Goal: Task Accomplishment & Management: Use online tool/utility

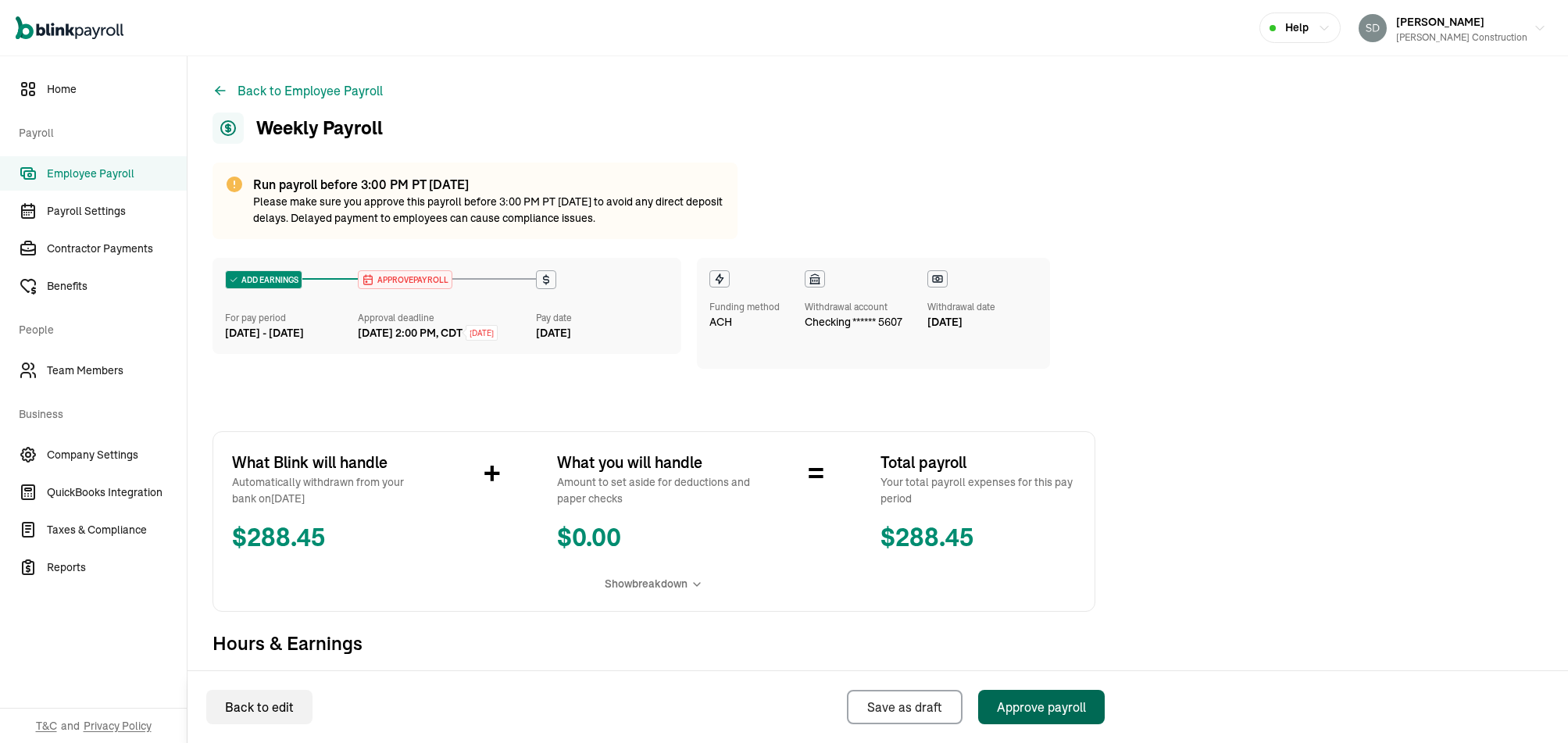
click at [1038, 700] on div "Approve payroll" at bounding box center [1041, 707] width 89 height 19
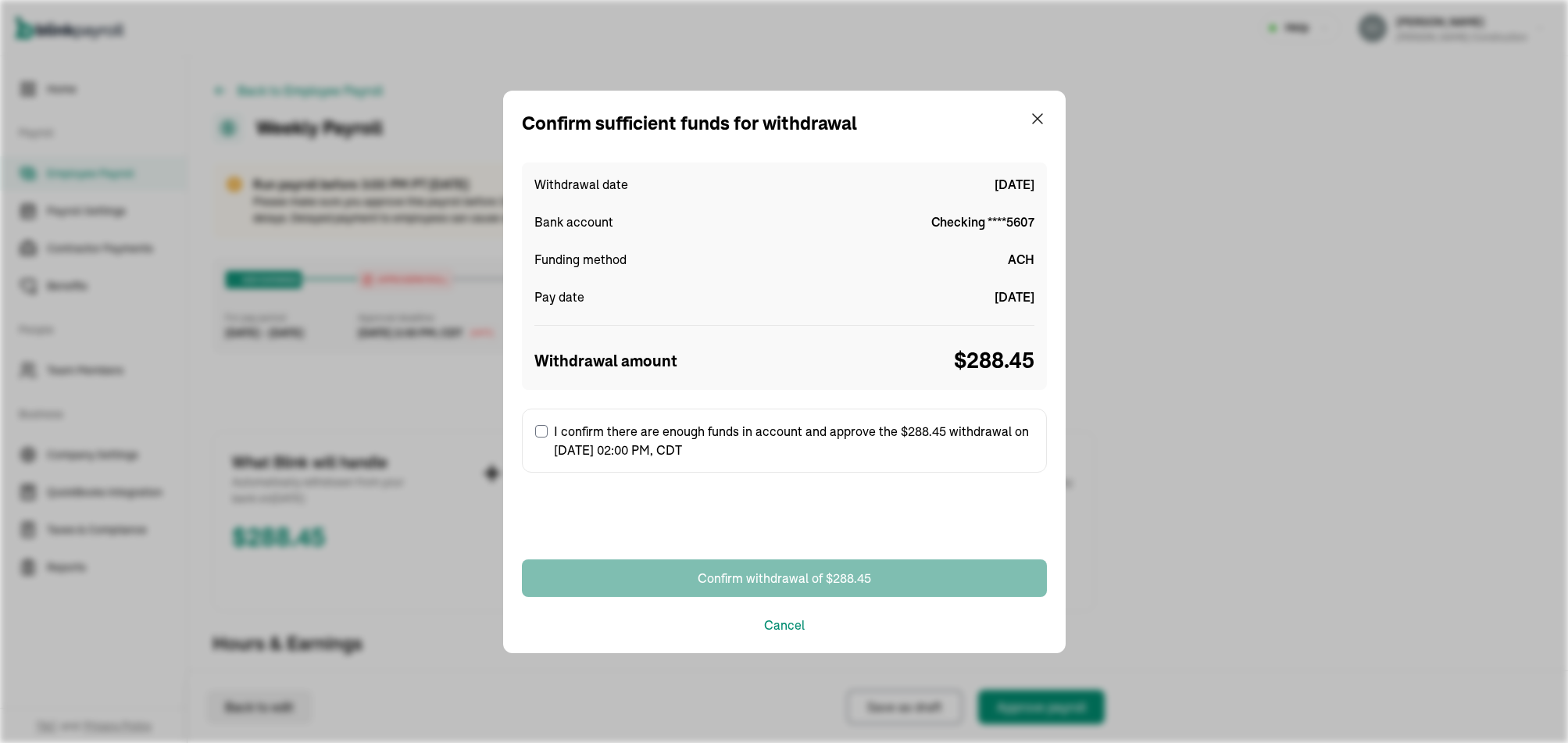
click at [535, 425] on input "I confirm there are enough funds in account and approve the $288.45 withdrawal …" at bounding box center [541, 431] width 12 height 12
checkbox input "true"
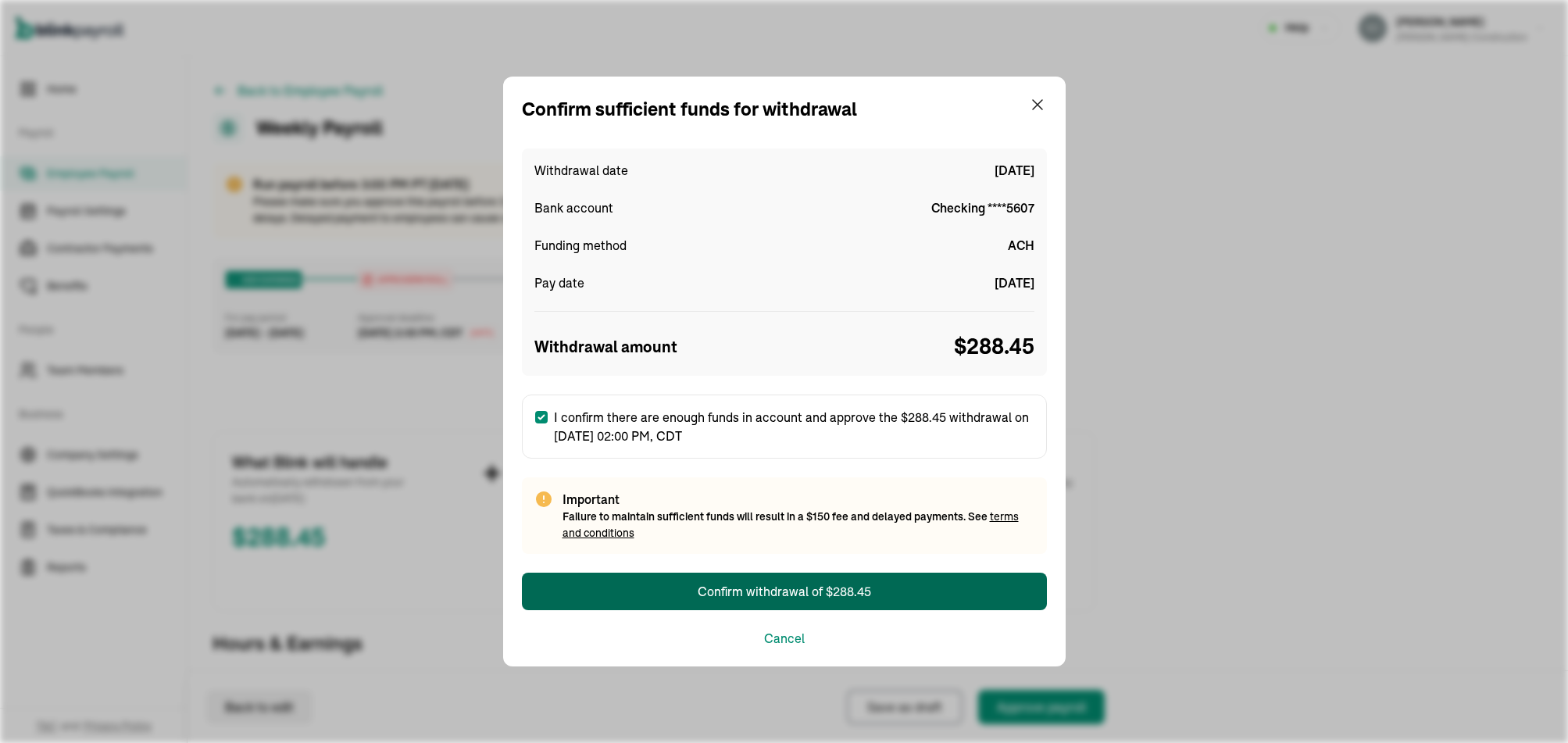
click at [751, 586] on div "Confirm withdrawal of $288.45" at bounding box center [785, 591] width 174 height 19
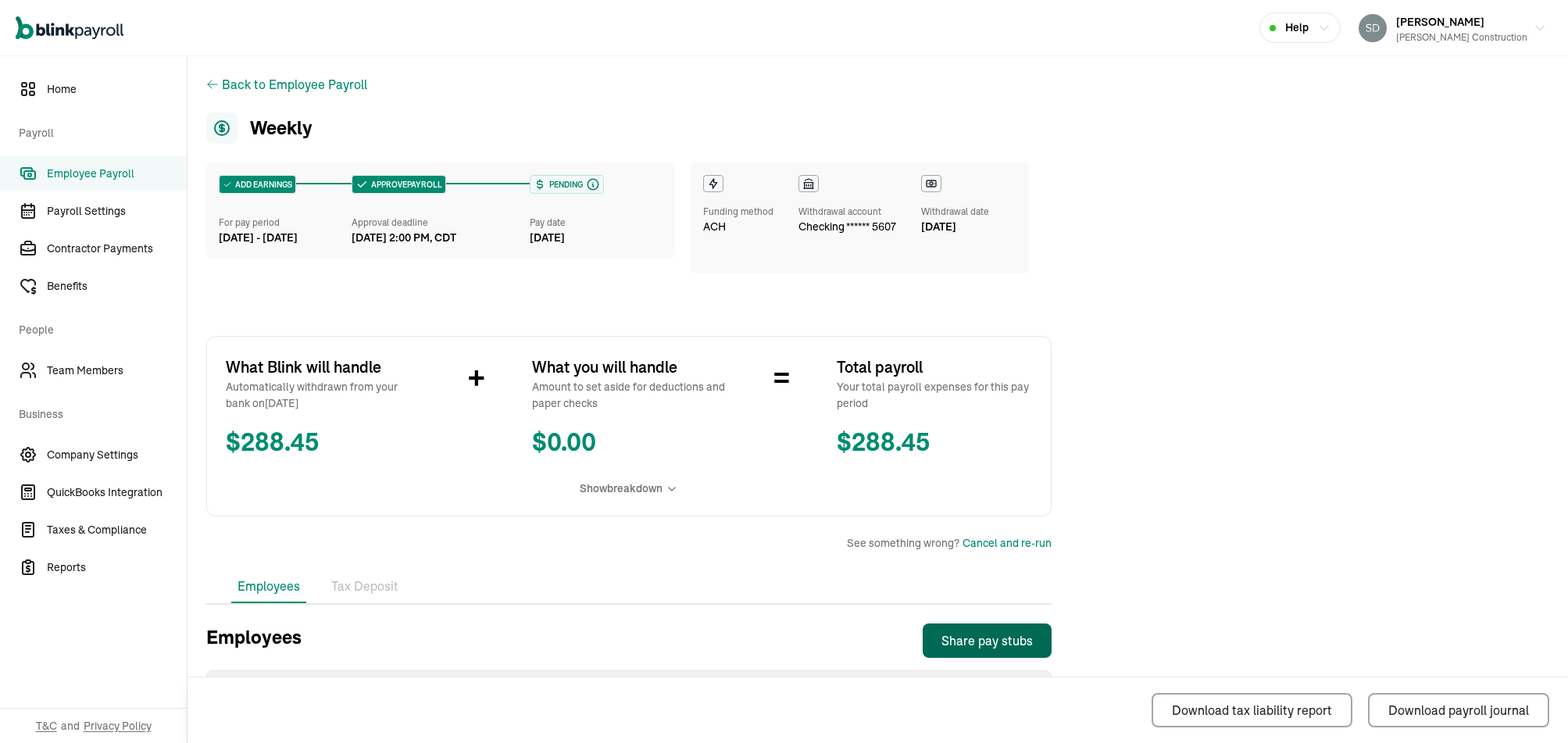
click at [1015, 641] on div "Share pay stubs" at bounding box center [986, 641] width 91 height 19
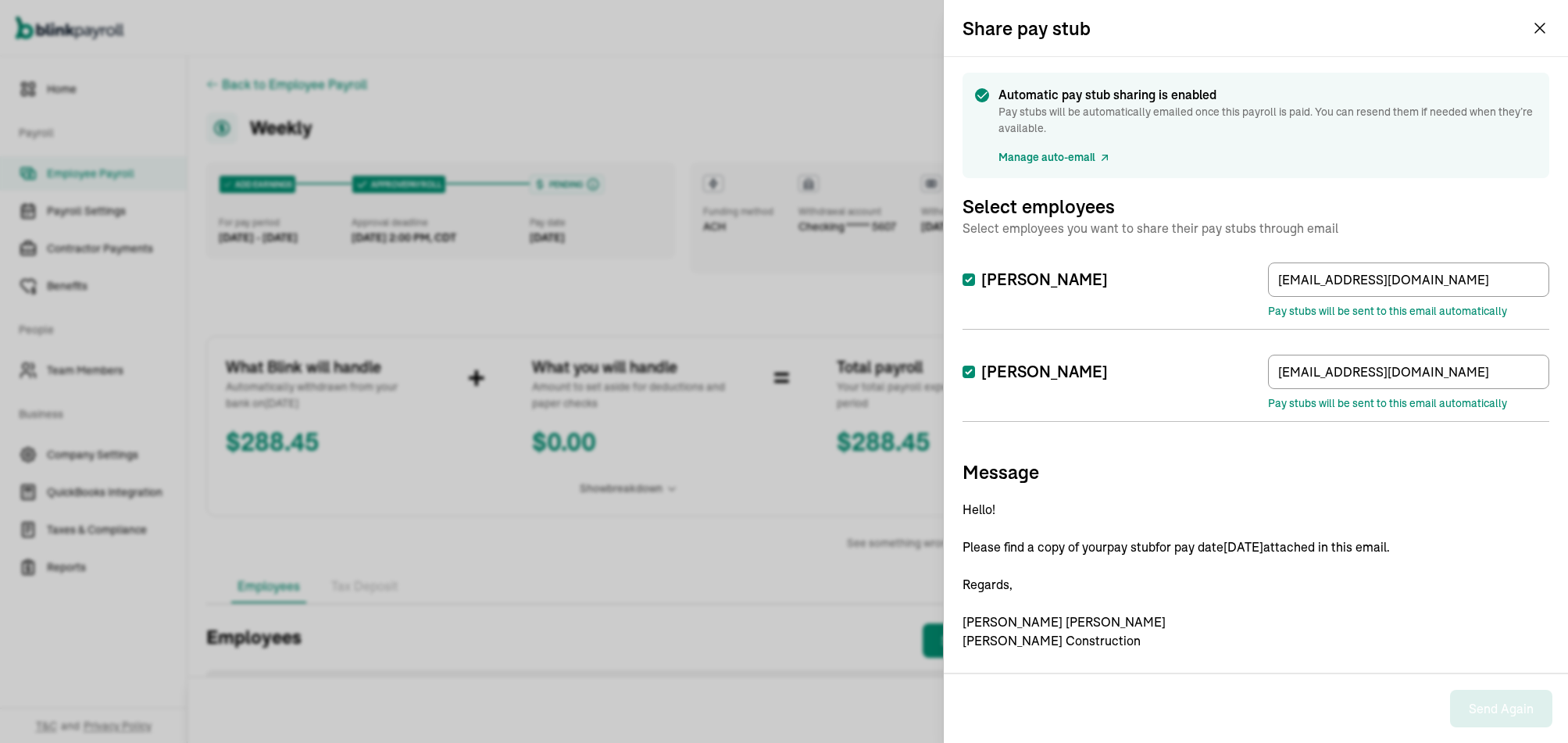
click at [1042, 270] on label "[PERSON_NAME]" at bounding box center [1035, 279] width 145 height 22
click at [975, 273] on input "[PERSON_NAME]" at bounding box center [969, 279] width 12 height 12
click at [1042, 270] on label "[PERSON_NAME]" at bounding box center [1035, 279] width 145 height 22
click at [975, 273] on input "[PERSON_NAME]" at bounding box center [969, 279] width 12 height 12
checkbox input "true"
